Goal: Transaction & Acquisition: Purchase product/service

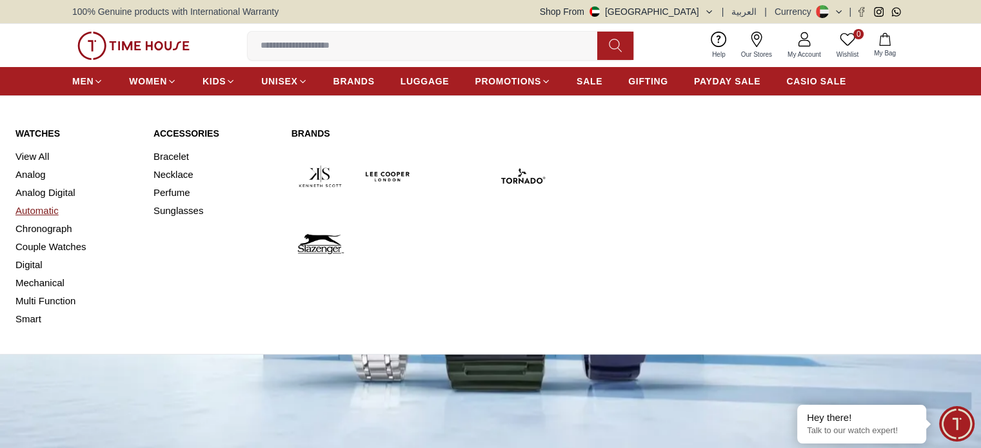
click at [34, 211] on link "Automatic" at bounding box center [76, 211] width 123 height 18
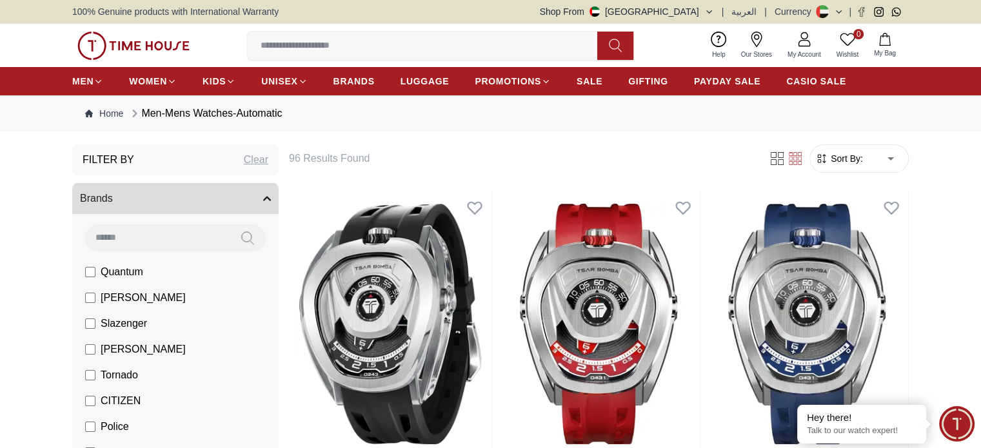
click at [88, 266] on label "Quantum" at bounding box center [114, 271] width 58 height 15
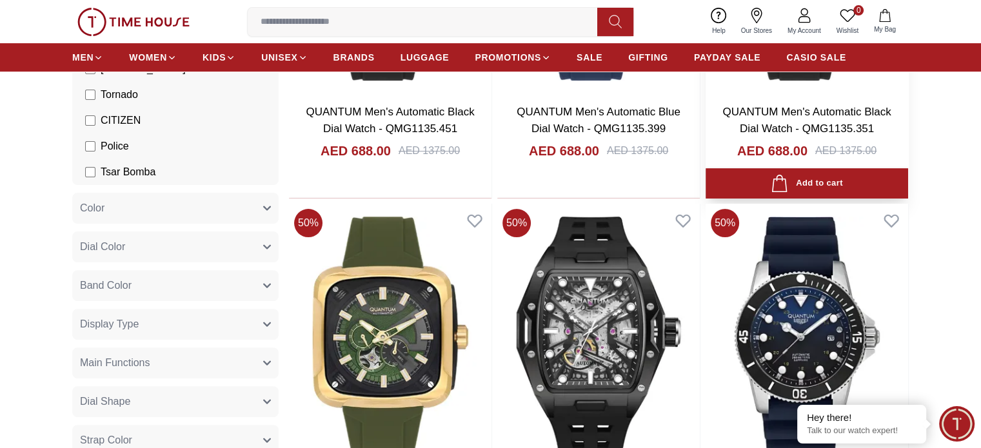
scroll to position [387, 0]
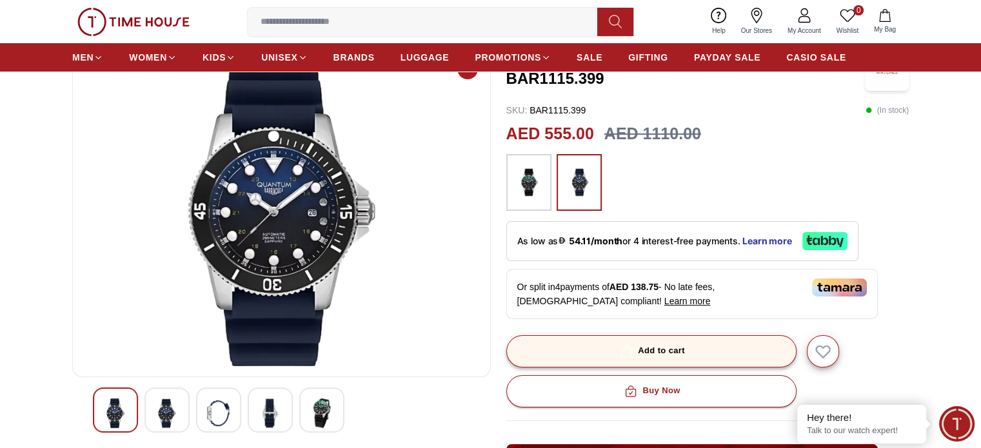
scroll to position [129, 0]
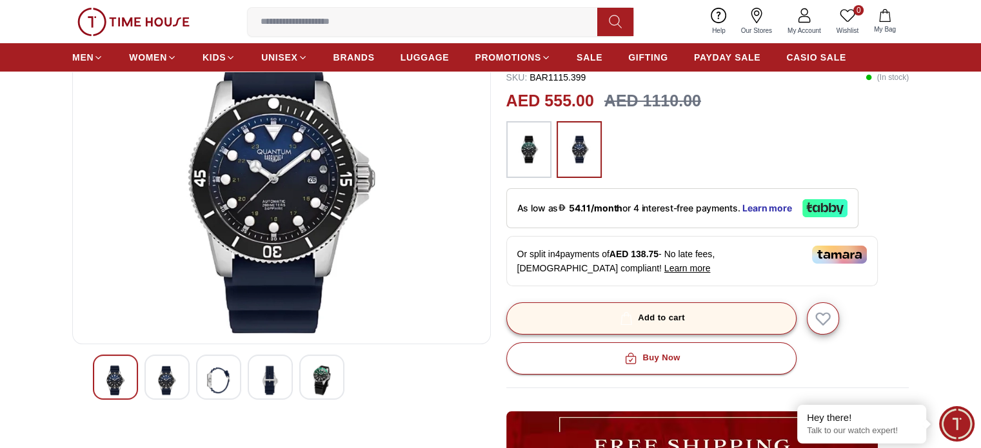
click at [673, 317] on div "Add to cart" at bounding box center [651, 318] width 68 height 15
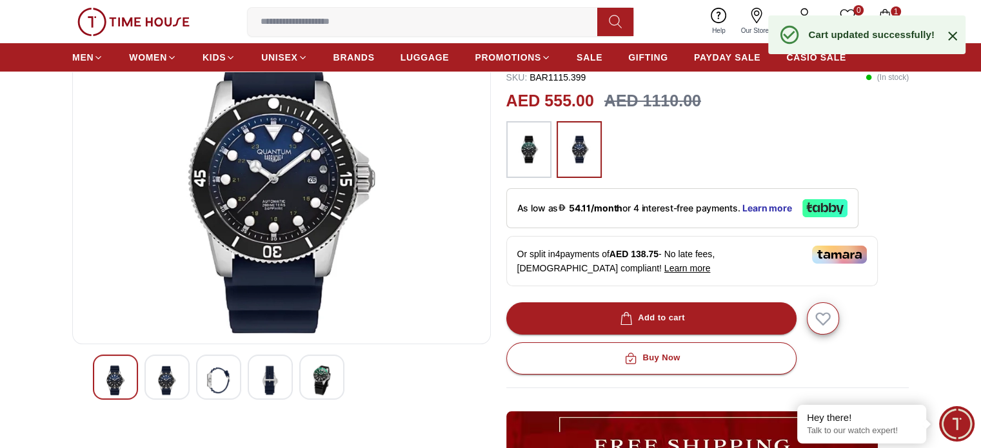
click at [888, 3] on div "0 Wishlist 1 My Bag Help Our Stores My Account 0 Wishlist 1 My Bag" at bounding box center [490, 21] width 837 height 43
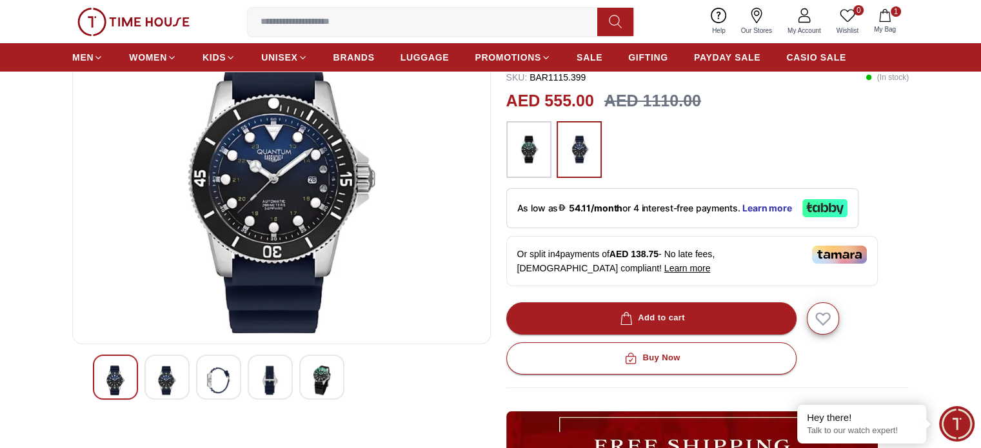
click at [888, 15] on icon "button" at bounding box center [885, 15] width 13 height 13
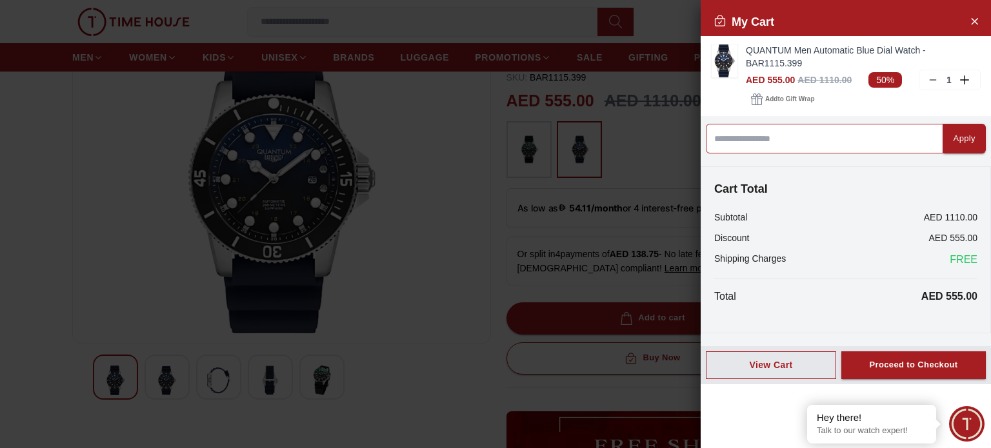
click at [782, 139] on input at bounding box center [824, 139] width 237 height 30
type input "******"
click at [952, 146] on button "Apply" at bounding box center [964, 139] width 43 height 30
click at [787, 139] on input at bounding box center [824, 139] width 237 height 30
click at [570, 254] on div at bounding box center [495, 224] width 991 height 448
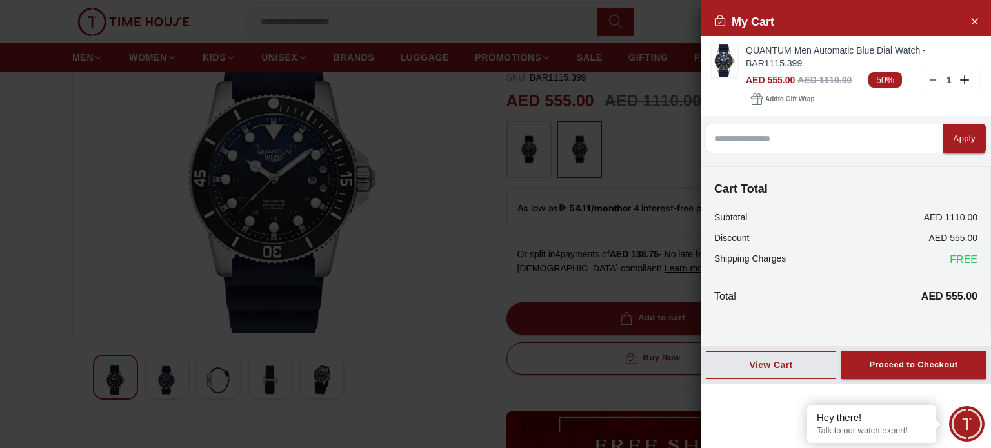
click at [484, 226] on div at bounding box center [495, 224] width 991 height 448
drag, startPoint x: 971, startPoint y: 25, endPoint x: 952, endPoint y: 28, distance: 18.9
click at [971, 25] on icon "Close Account" at bounding box center [974, 21] width 10 height 16
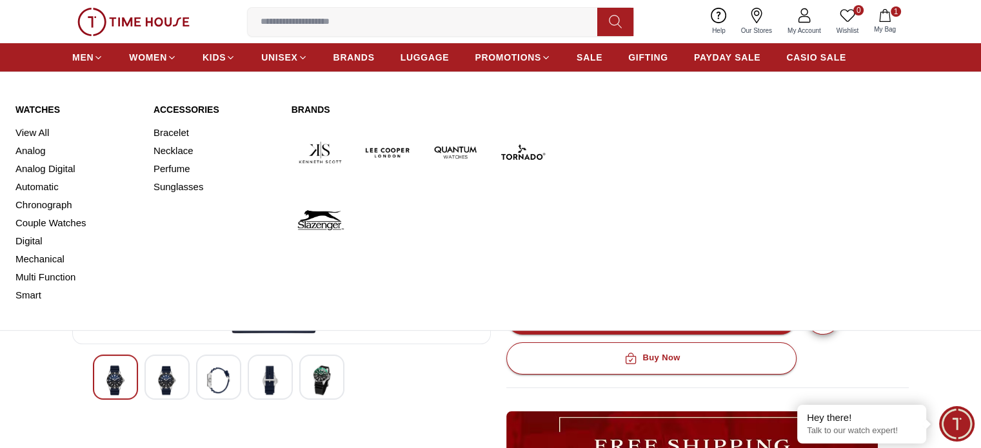
click at [328, 219] on img at bounding box center [320, 220] width 57 height 57
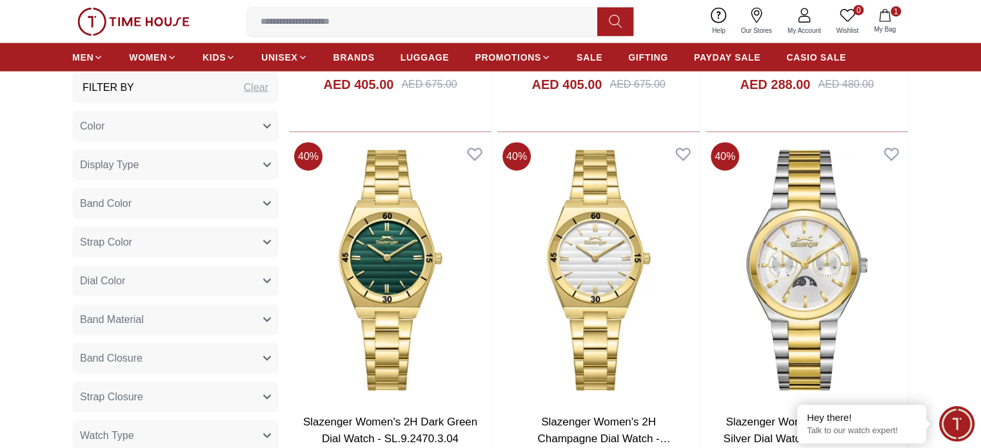
scroll to position [3161, 0]
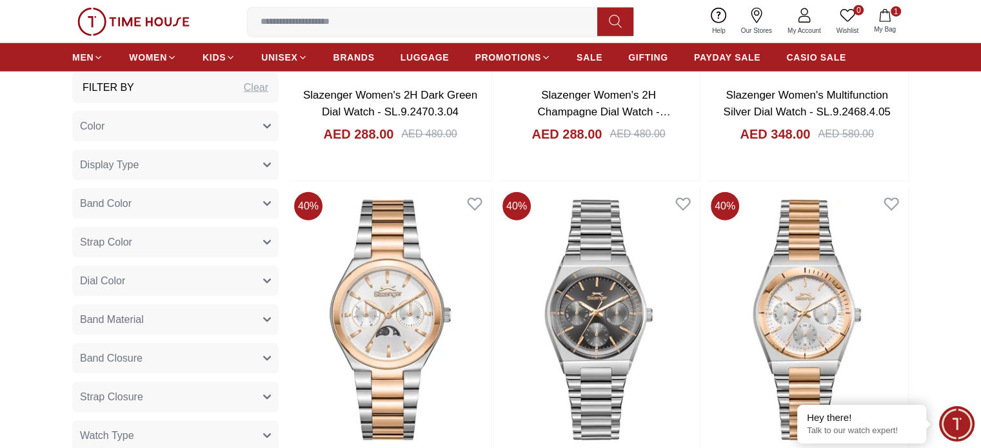
scroll to position [3127, 0]
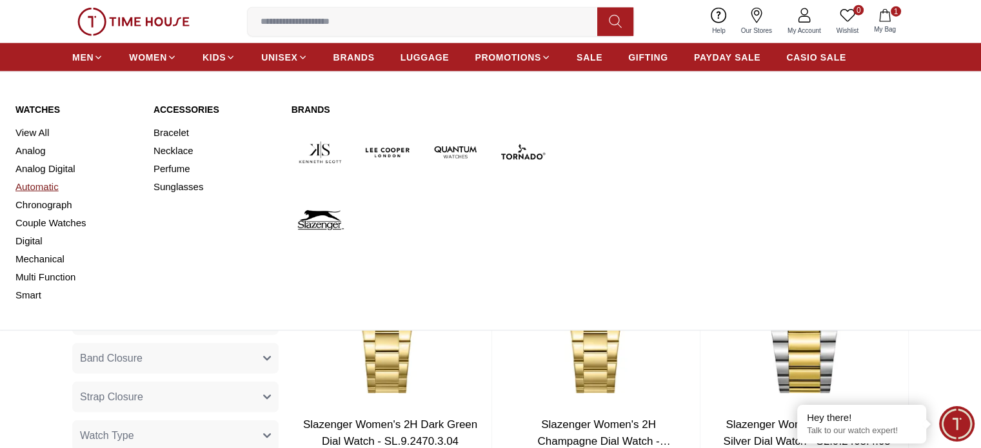
click at [28, 188] on link "Automatic" at bounding box center [76, 187] width 123 height 18
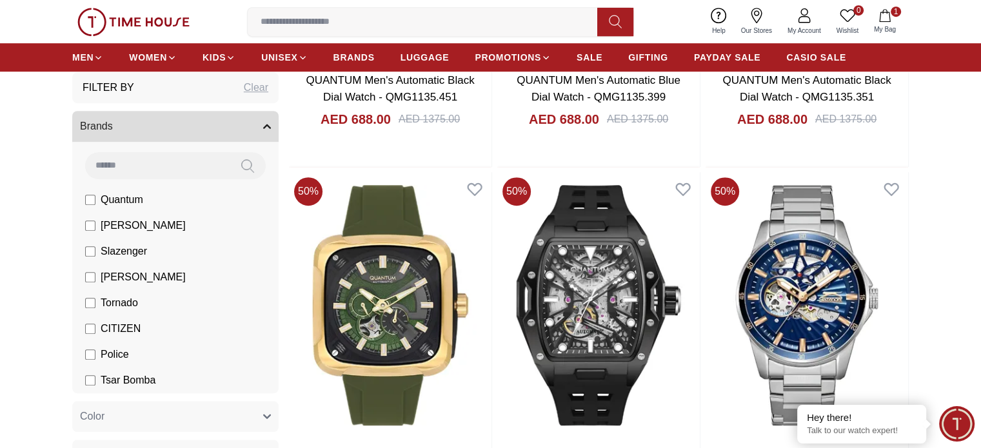
scroll to position [774, 0]
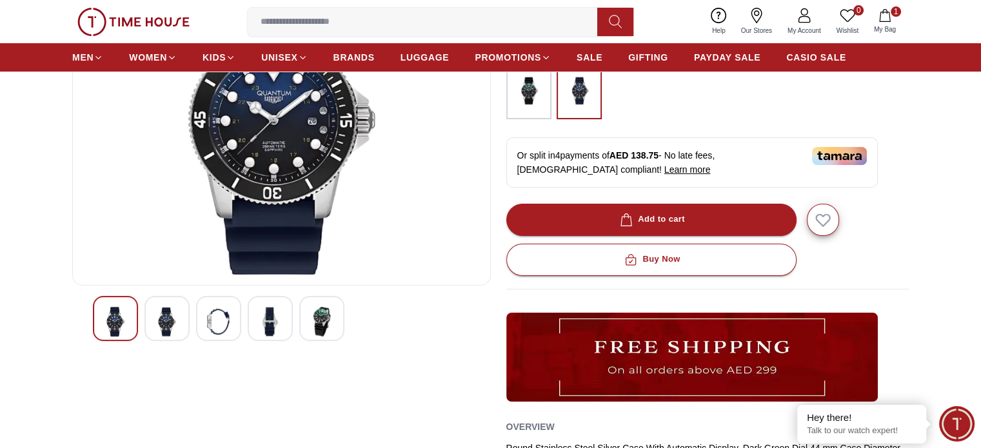
scroll to position [194, 0]
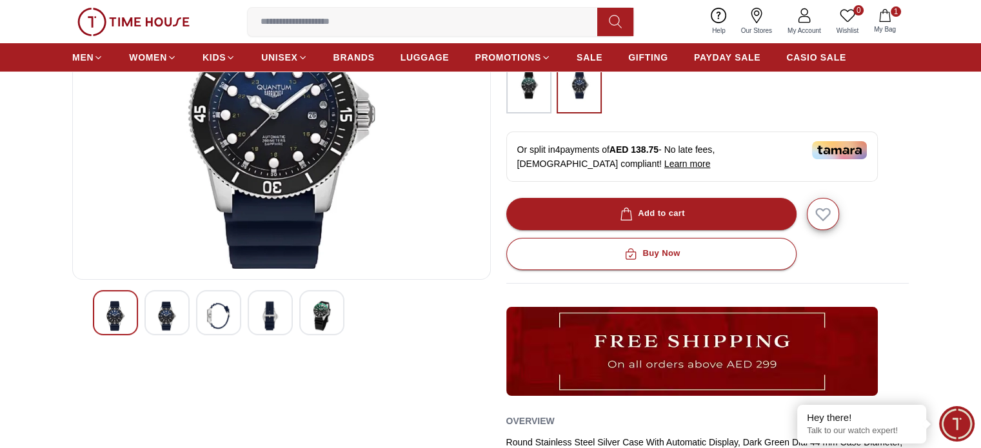
click at [893, 6] on button "1 My Bag" at bounding box center [884, 21] width 37 height 30
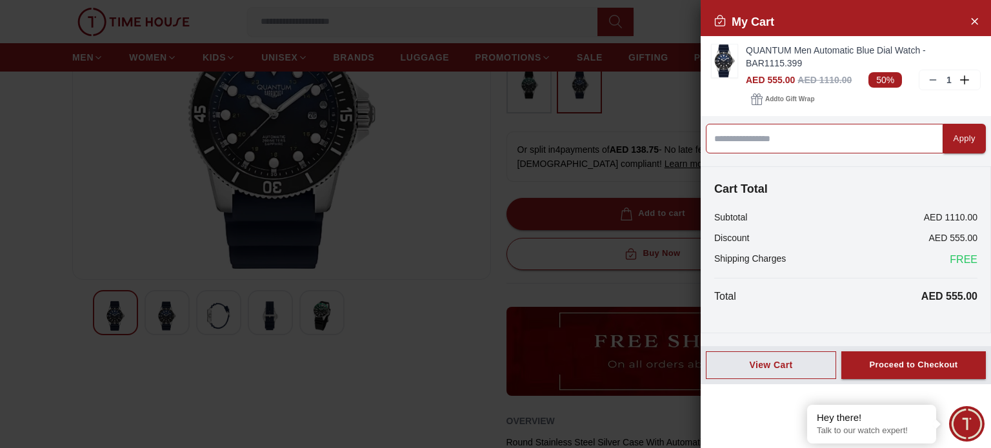
click at [782, 141] on input at bounding box center [824, 139] width 237 height 30
type input "*****"
click at [950, 128] on button "Apply" at bounding box center [964, 139] width 43 height 30
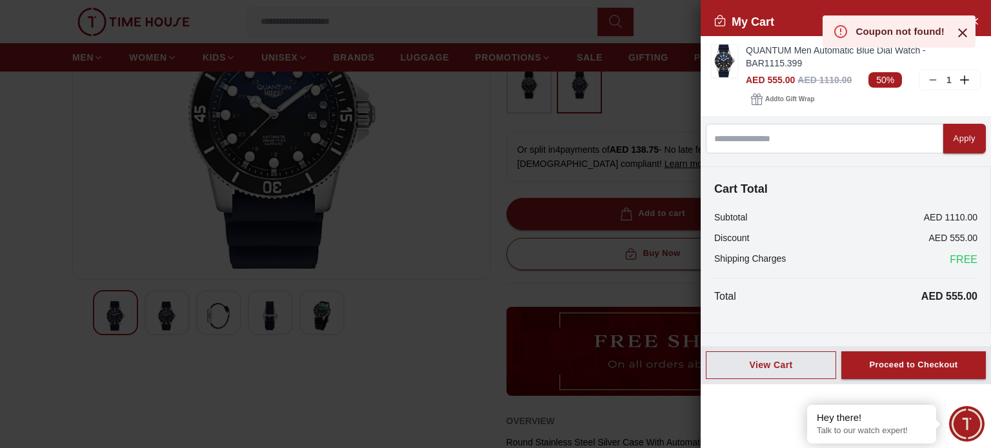
click at [806, 120] on div "Apply Cart Total Subtotal AED 1110.00 Discount AED 555.00 Shipping Charges FREE…" at bounding box center [846, 231] width 290 height 230
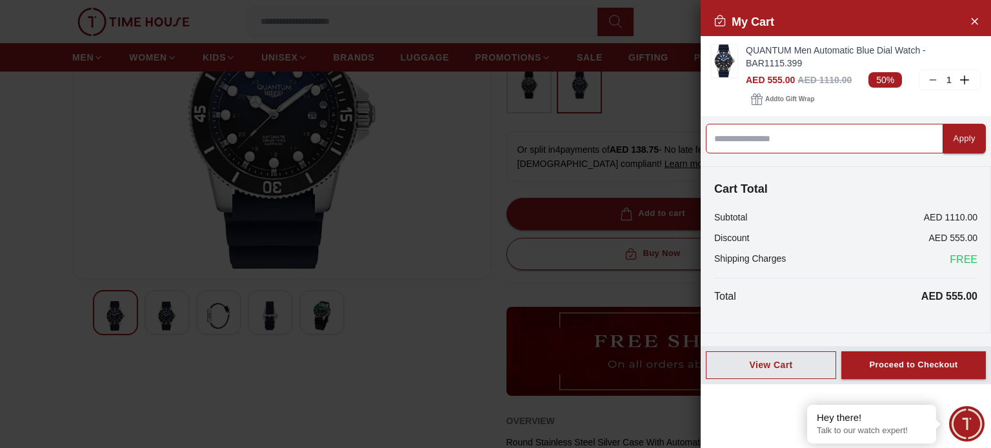
click at [772, 145] on input at bounding box center [824, 139] width 237 height 30
type input "*****"
click at [973, 142] on button "Apply" at bounding box center [964, 139] width 43 height 30
click at [821, 130] on input at bounding box center [824, 139] width 237 height 30
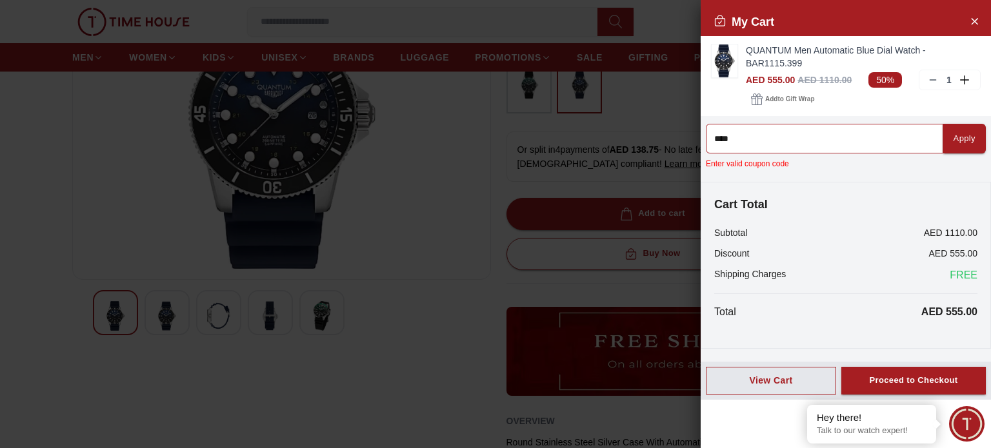
click at [290, 169] on div "My Cart QUANTUM Men Automatic Blue Dial Watch - BAR1115.399 AED 555.00 AED 1110…" at bounding box center [145, 224] width 290 height 448
type input "****"
click at [976, 25] on icon "Close Account" at bounding box center [974, 21] width 10 height 16
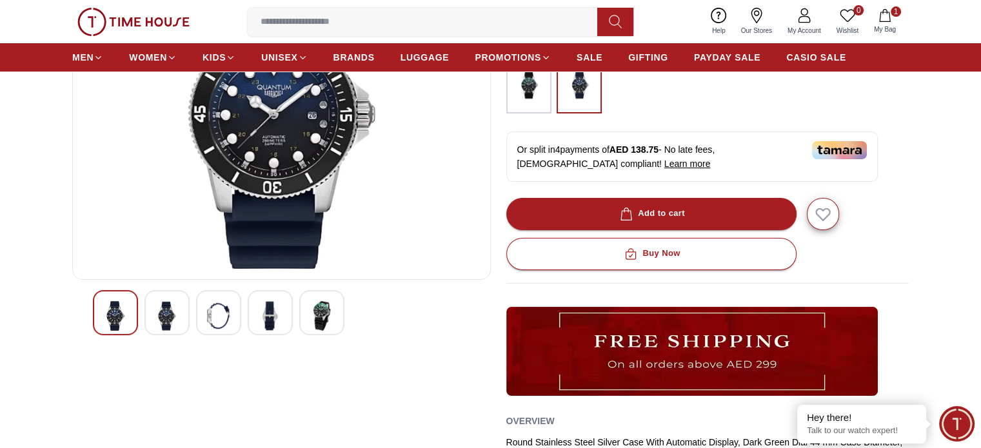
scroll to position [0, 0]
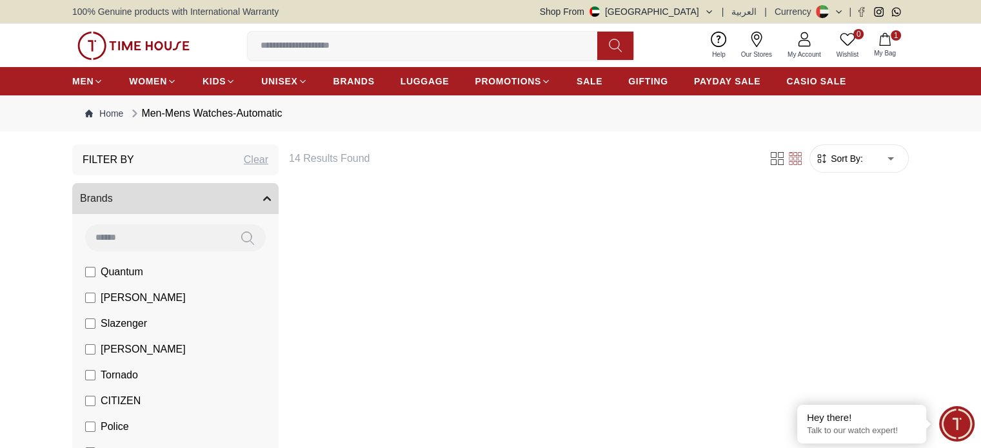
scroll to position [774, 0]
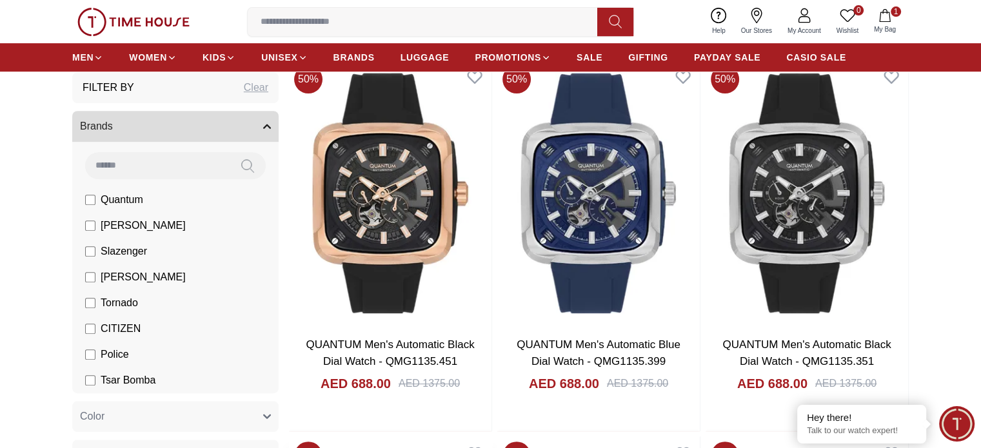
scroll to position [774, 0]
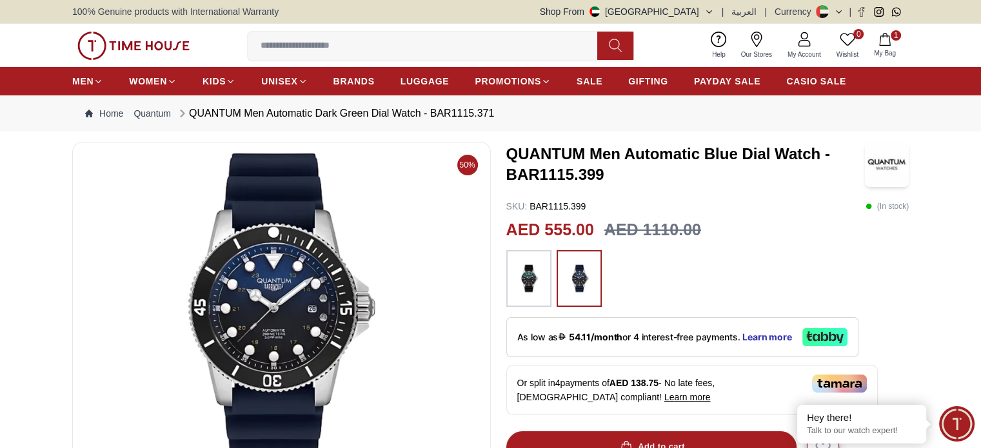
click at [393, 48] on input at bounding box center [428, 46] width 360 height 26
click at [431, 351] on img at bounding box center [281, 308] width 397 height 310
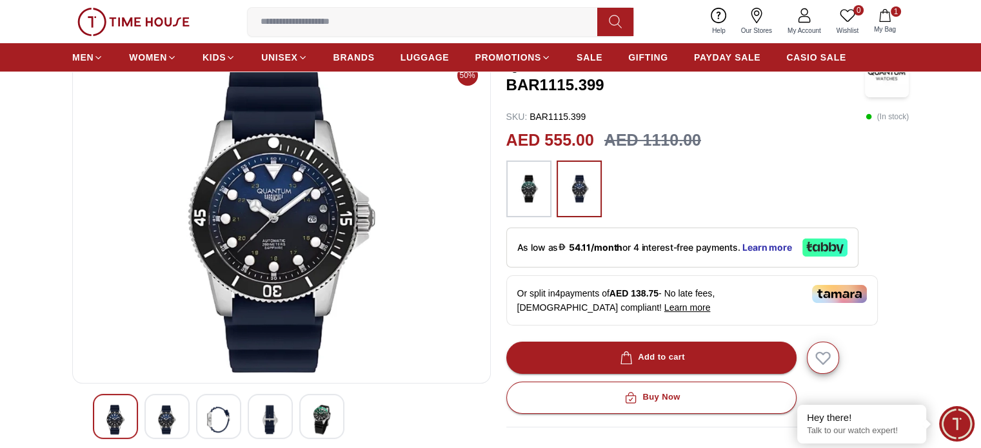
scroll to position [129, 0]
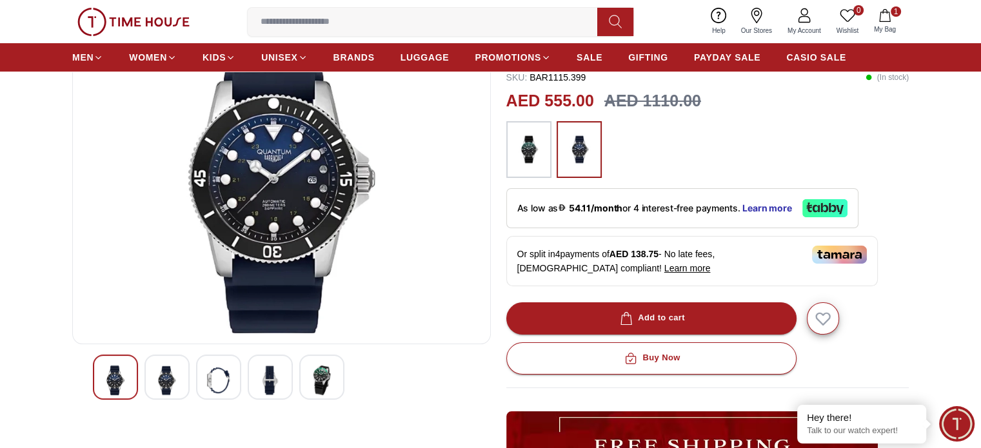
click at [172, 379] on img at bounding box center [166, 381] width 23 height 30
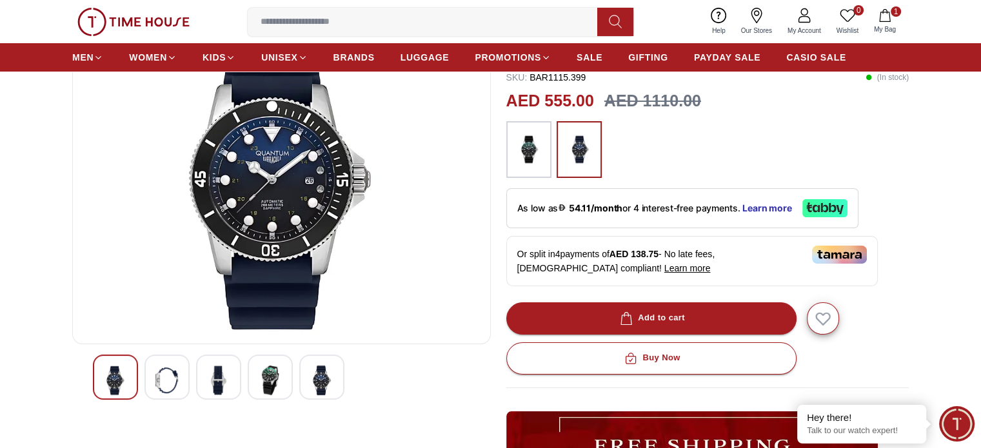
click at [216, 374] on img at bounding box center [218, 381] width 23 height 30
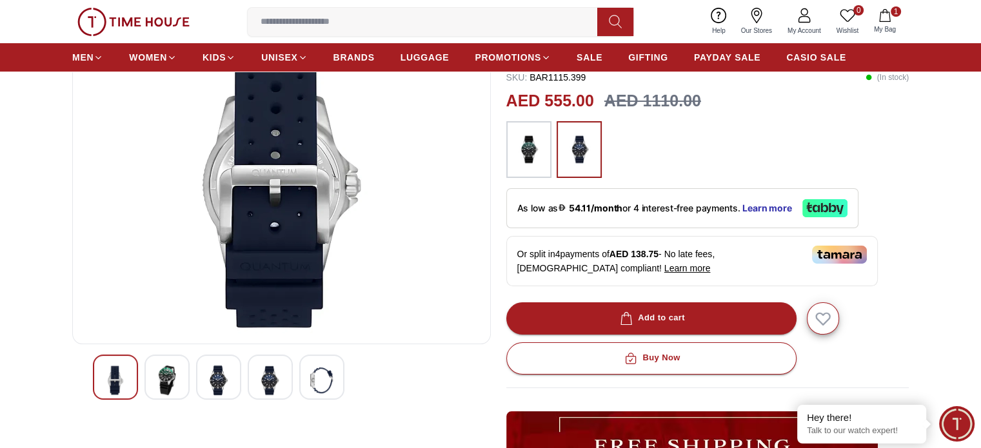
click at [266, 370] on img at bounding box center [270, 381] width 23 height 30
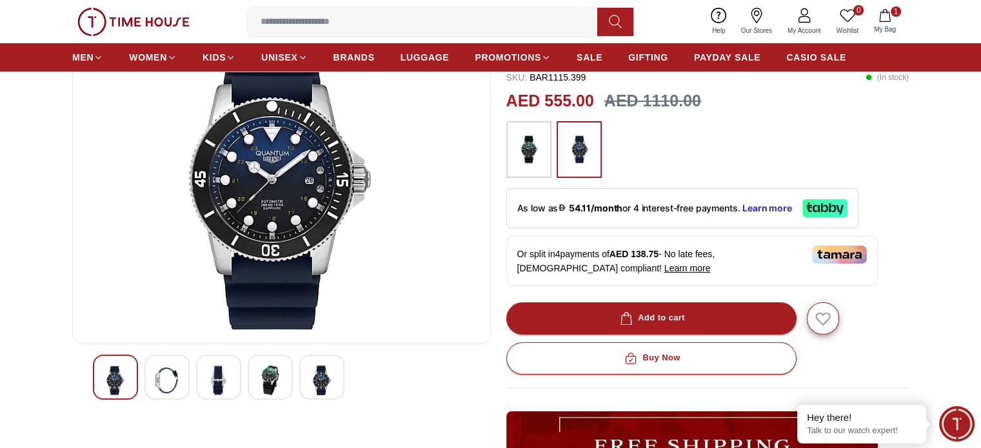
click at [311, 376] on img at bounding box center [321, 381] width 23 height 30
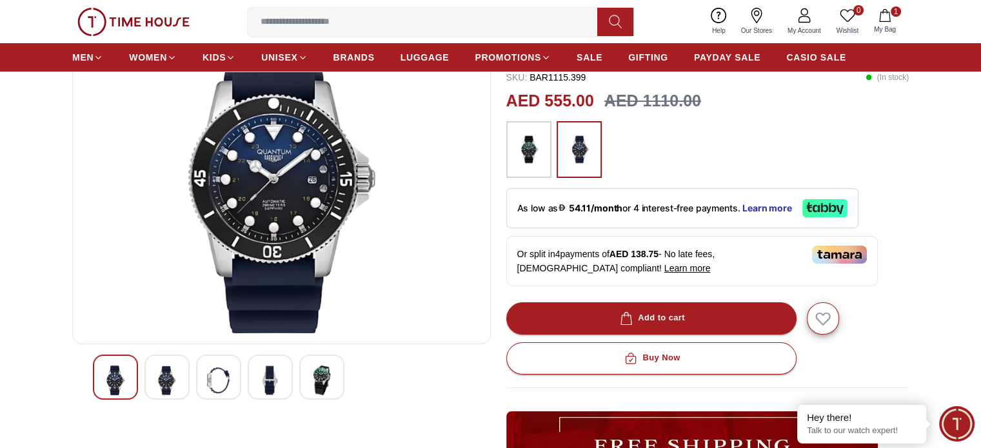
click at [288, 376] on div at bounding box center [270, 377] width 45 height 45
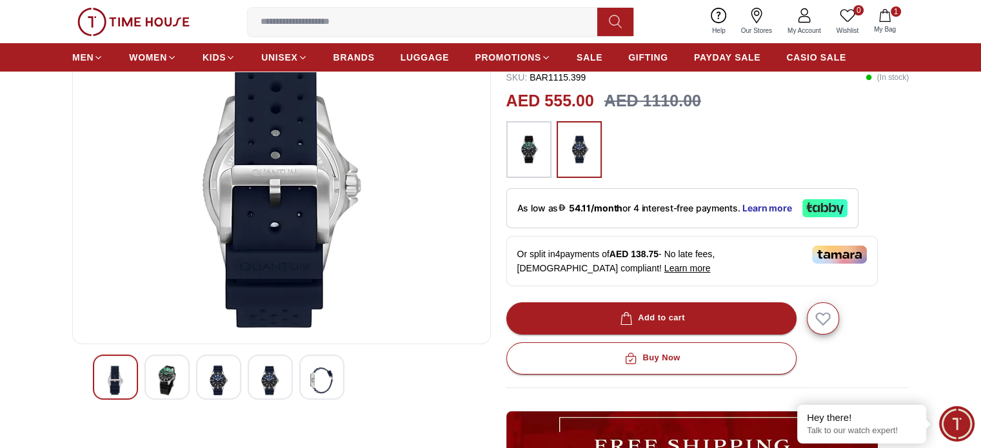
click at [264, 381] on img at bounding box center [270, 381] width 23 height 30
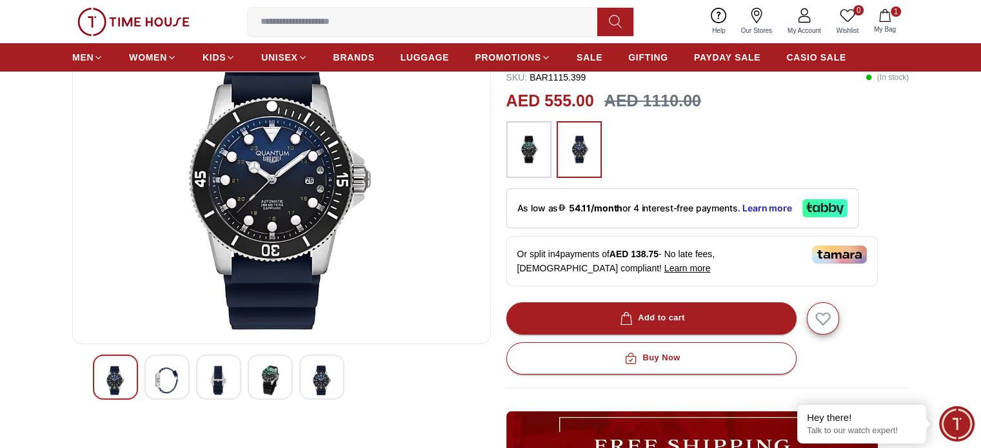
click at [263, 371] on img at bounding box center [270, 381] width 23 height 30
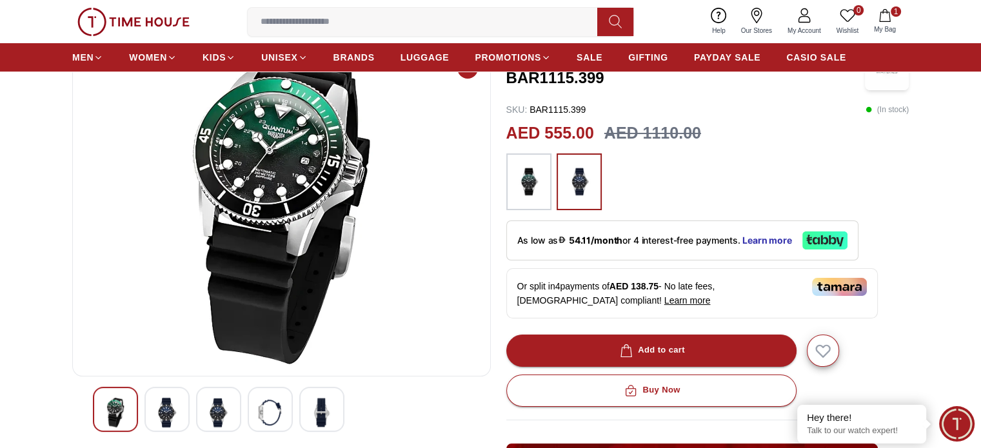
scroll to position [0, 0]
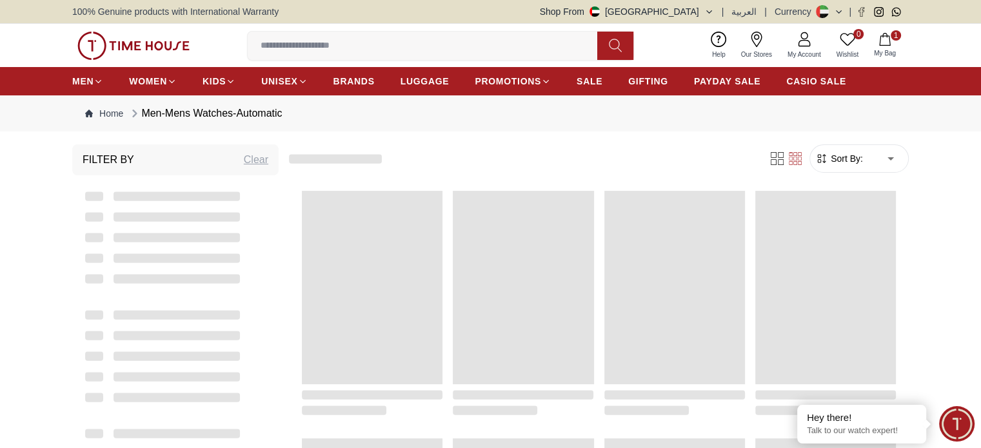
scroll to position [774, 0]
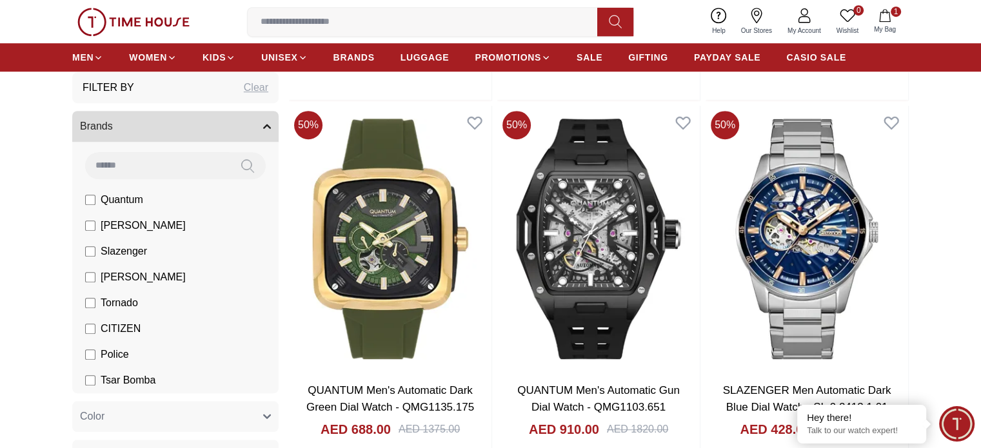
scroll to position [710, 0]
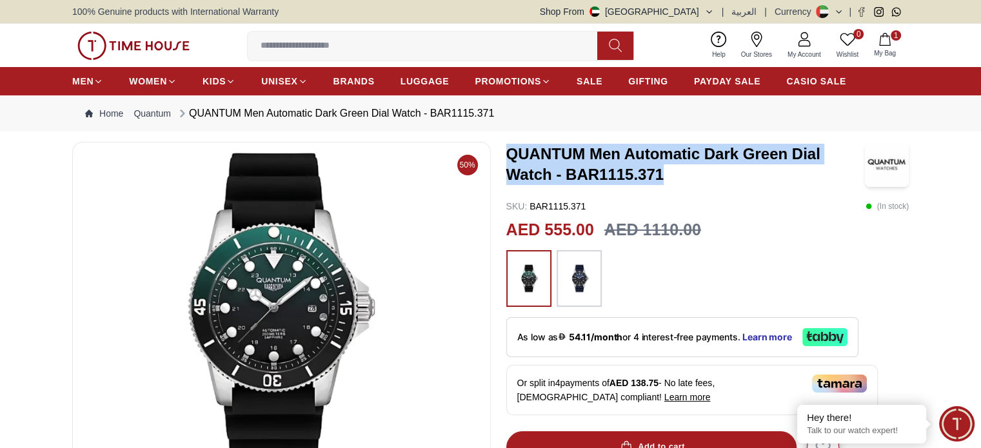
drag, startPoint x: 668, startPoint y: 173, endPoint x: 508, endPoint y: 154, distance: 161.7
click at [508, 154] on h3 "QUANTUM Men Automatic Dark Green Dial Watch - BAR1115.371" at bounding box center [685, 164] width 359 height 41
copy h3 "QUANTUM Men Automatic Dark Green Dial Watch - BAR1115.371"
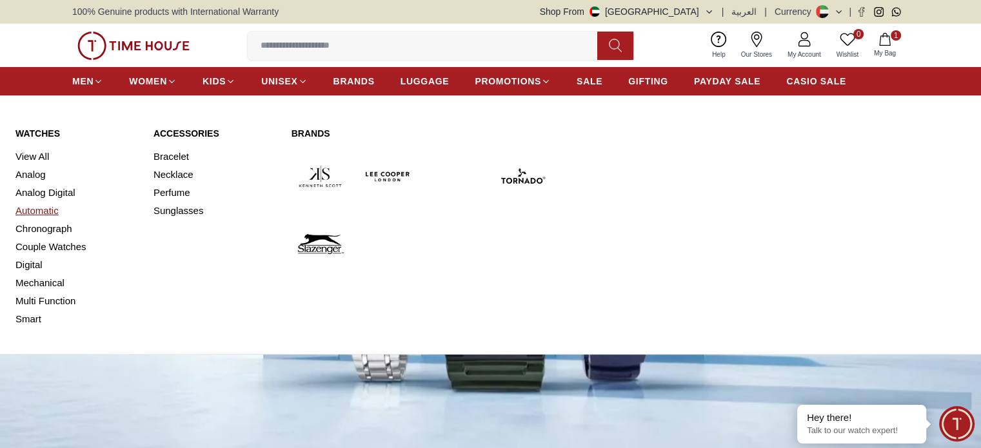
click at [39, 210] on link "Automatic" at bounding box center [76, 211] width 123 height 18
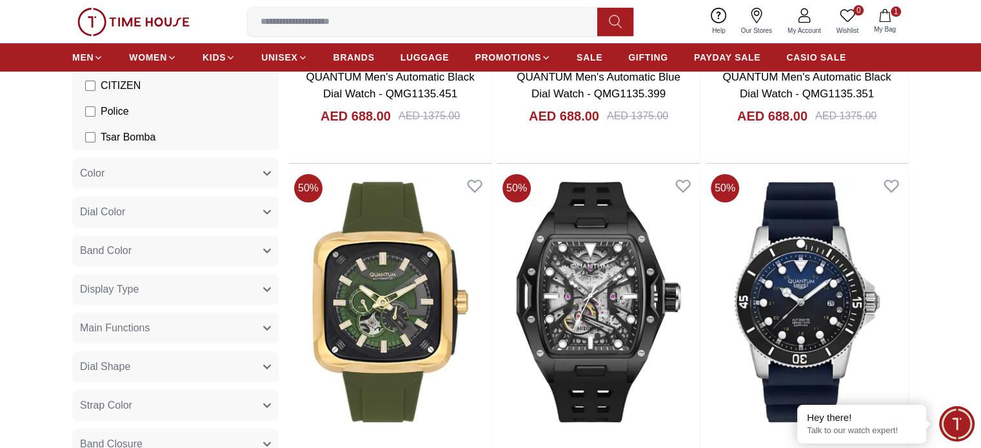
scroll to position [452, 0]
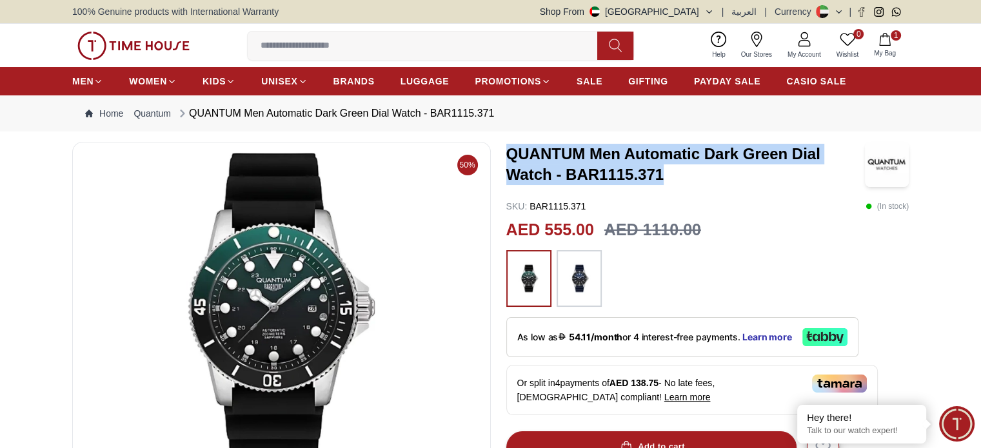
drag, startPoint x: 666, startPoint y: 179, endPoint x: 500, endPoint y: 152, distance: 168.1
copy h3 "QUANTUM Men Automatic Dark Green Dial Watch - BAR1115.371"
